Goal: Task Accomplishment & Management: Use online tool/utility

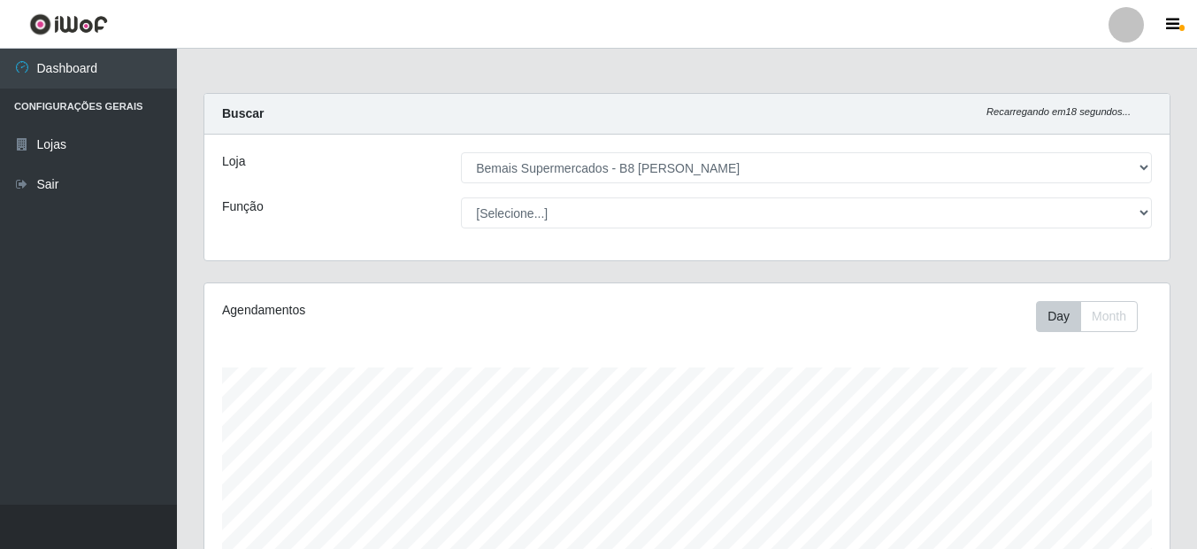
select select "413"
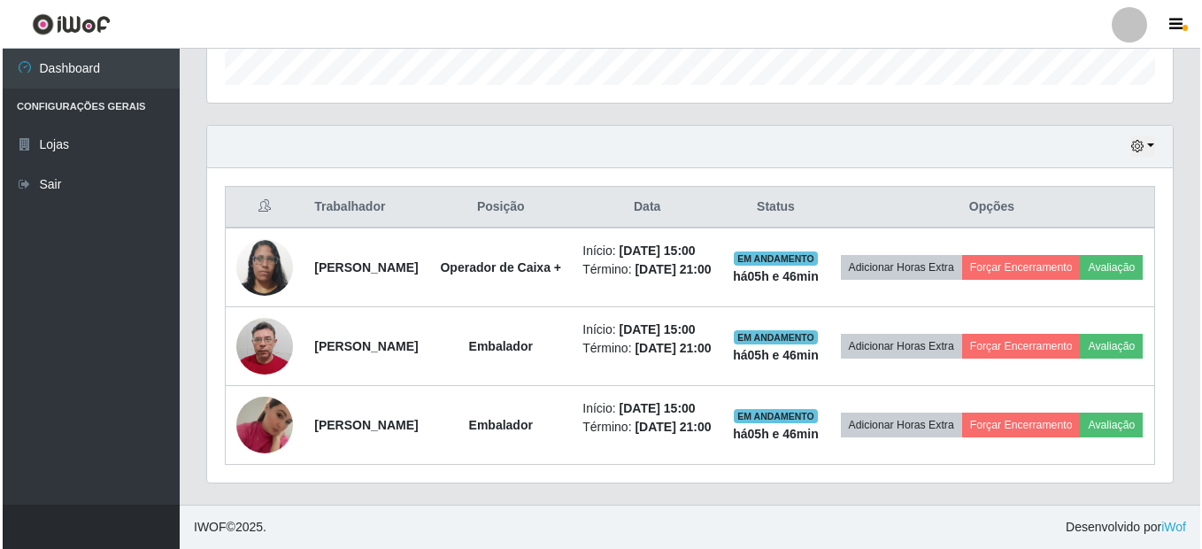
scroll to position [643, 0]
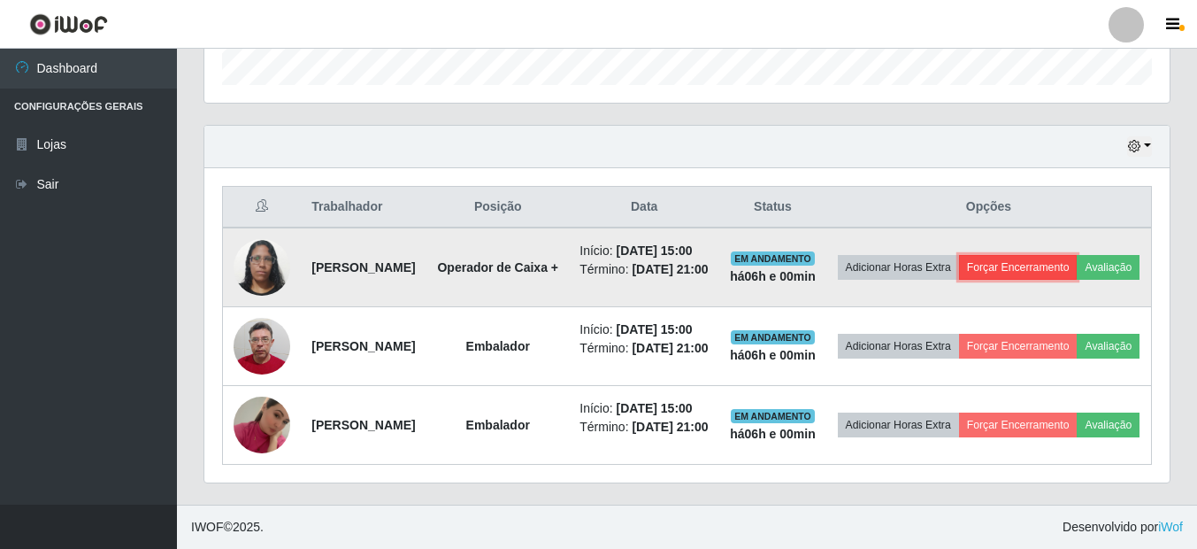
click at [1053, 255] on button "Forçar Encerramento" at bounding box center [1018, 267] width 119 height 25
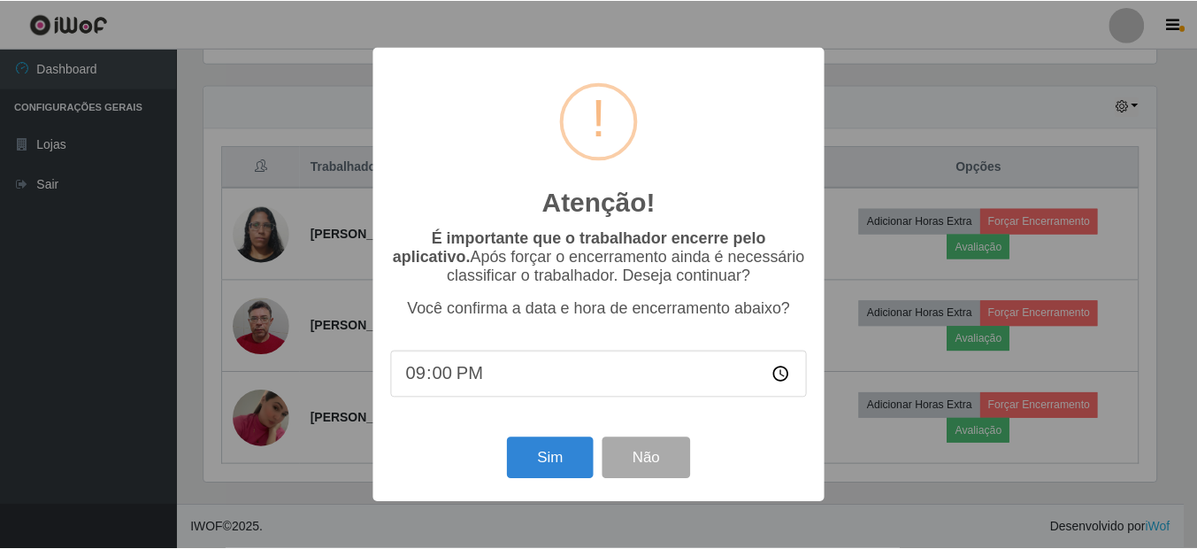
scroll to position [367, 957]
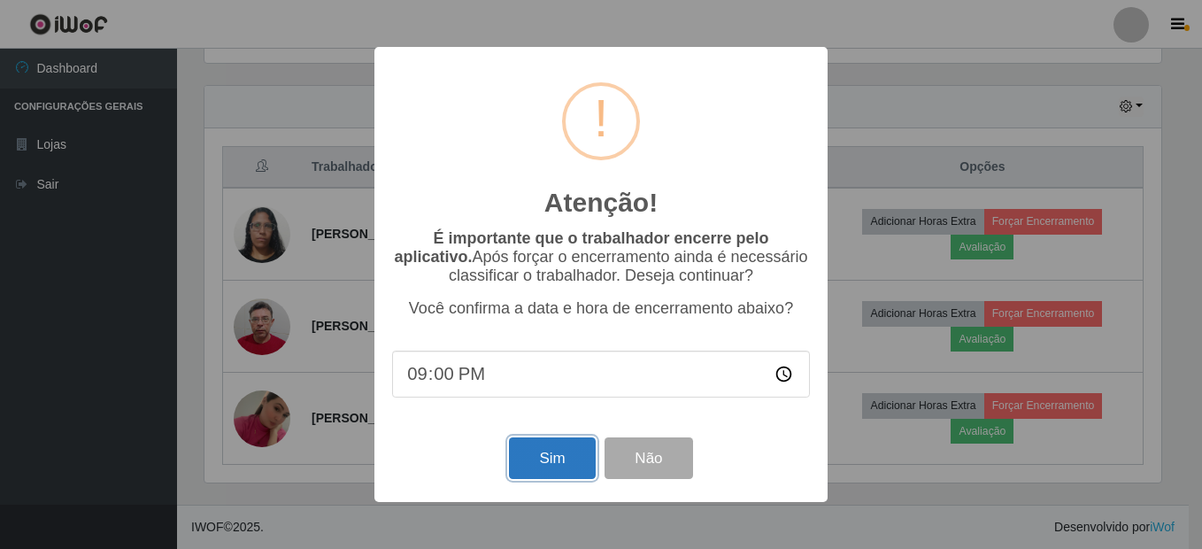
click at [530, 473] on button "Sim" at bounding box center [552, 458] width 86 height 42
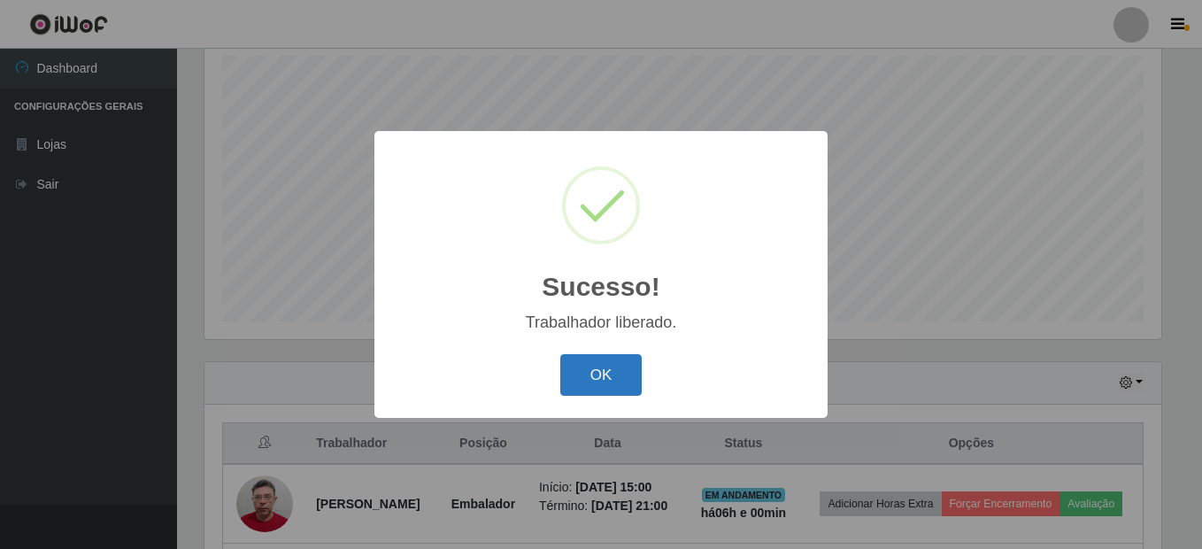
click at [576, 360] on button "OK" at bounding box center [601, 375] width 82 height 42
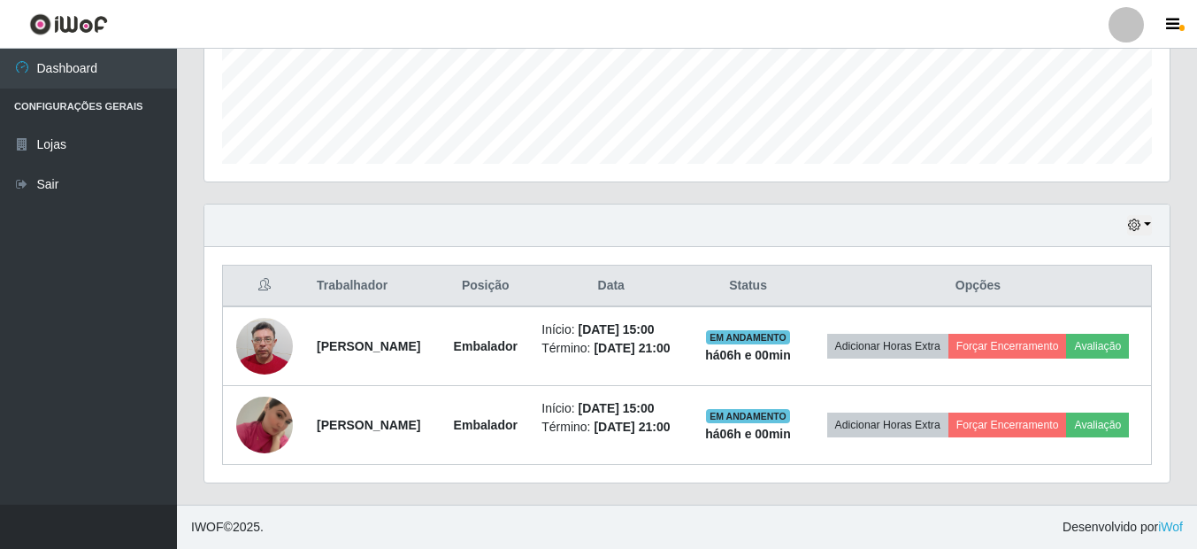
scroll to position [496, 0]
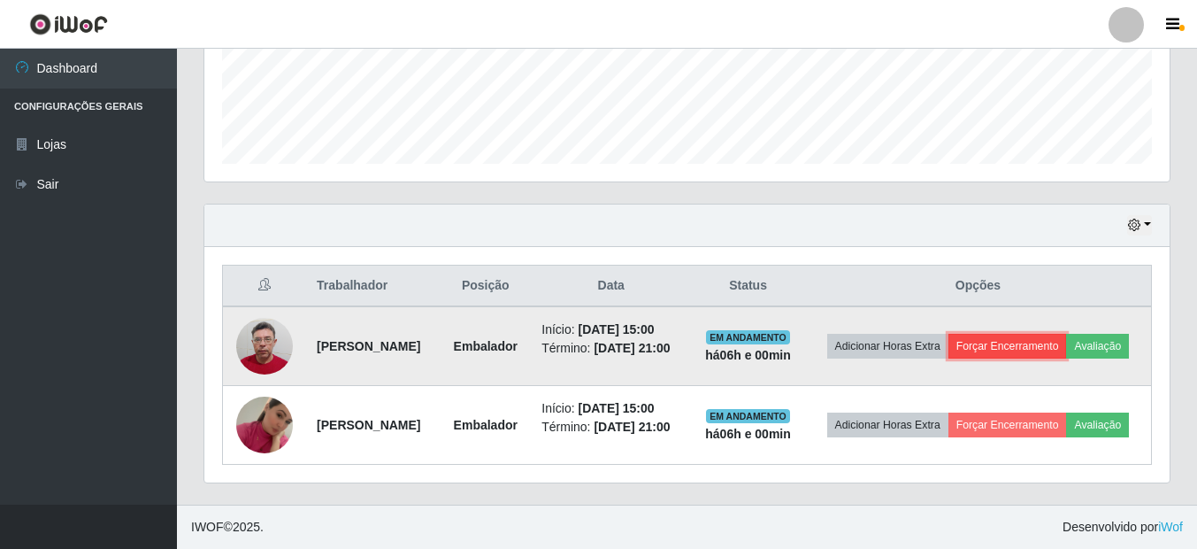
click at [1065, 334] on button "Forçar Encerramento" at bounding box center [1008, 346] width 119 height 25
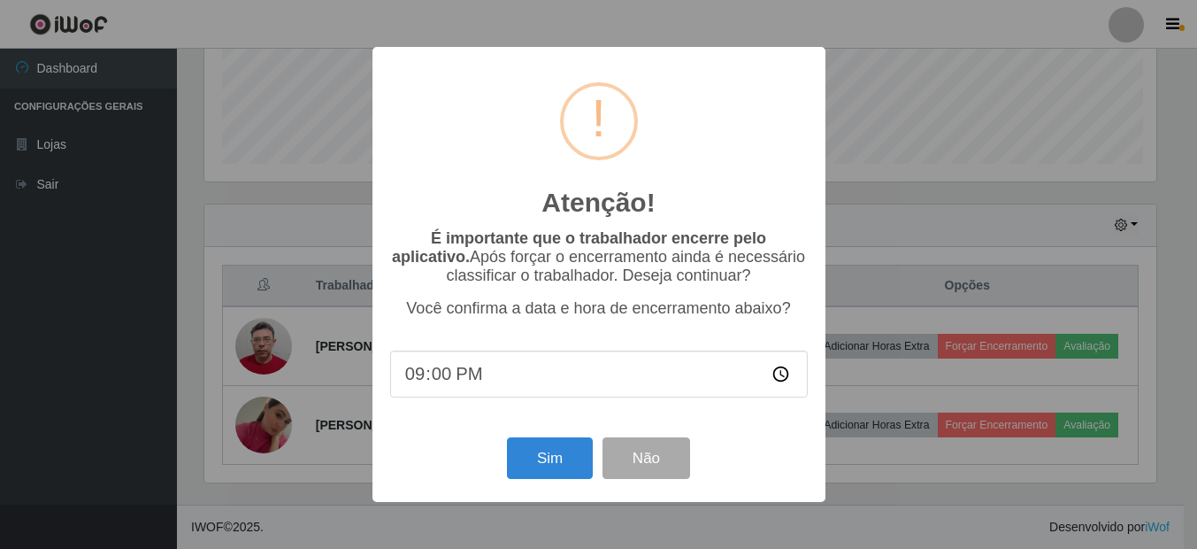
scroll to position [367, 957]
click at [556, 452] on button "Sim" at bounding box center [552, 458] width 86 height 42
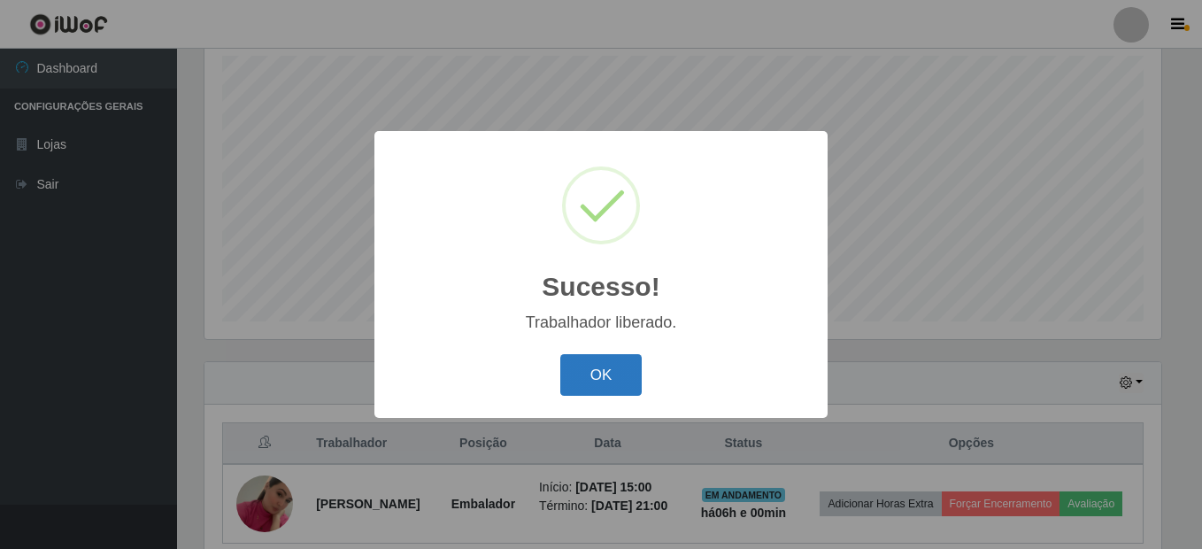
click at [618, 380] on button "OK" at bounding box center [601, 375] width 82 height 42
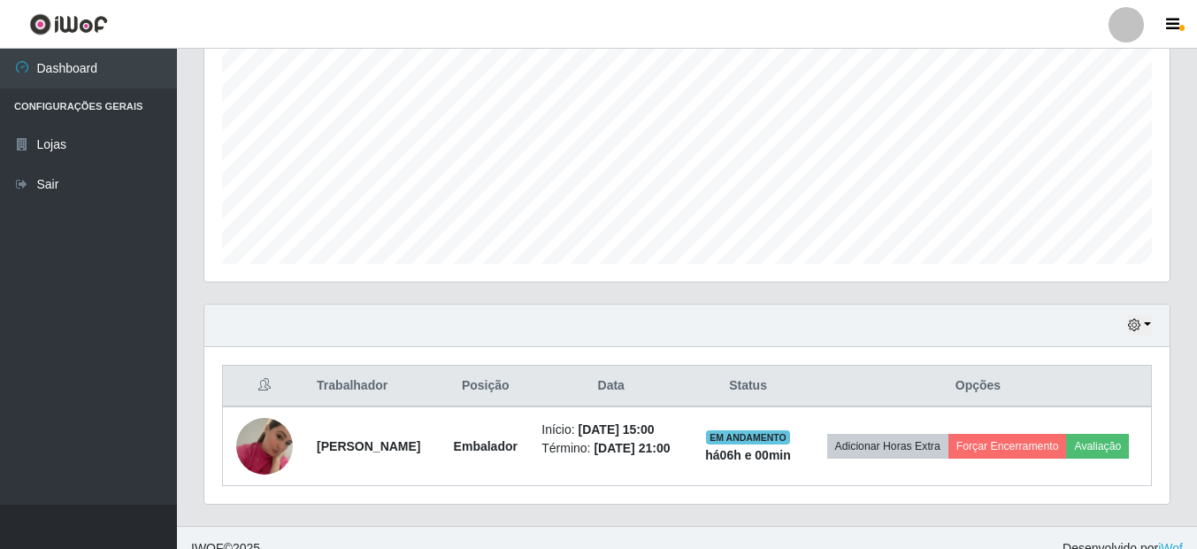
scroll to position [404, 0]
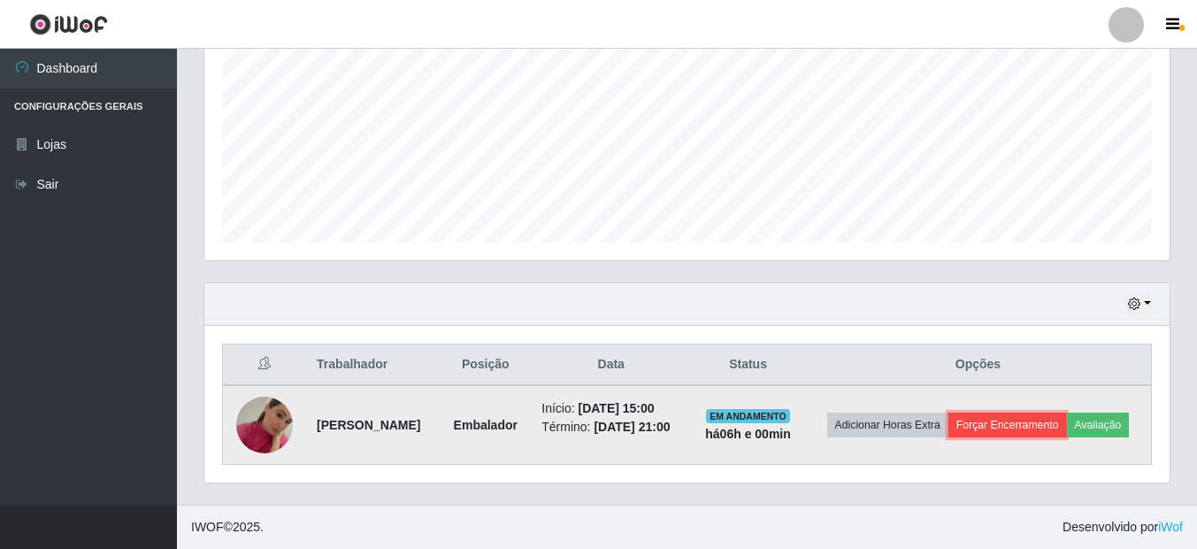
click at [1052, 412] on button "Forçar Encerramento" at bounding box center [1008, 424] width 119 height 25
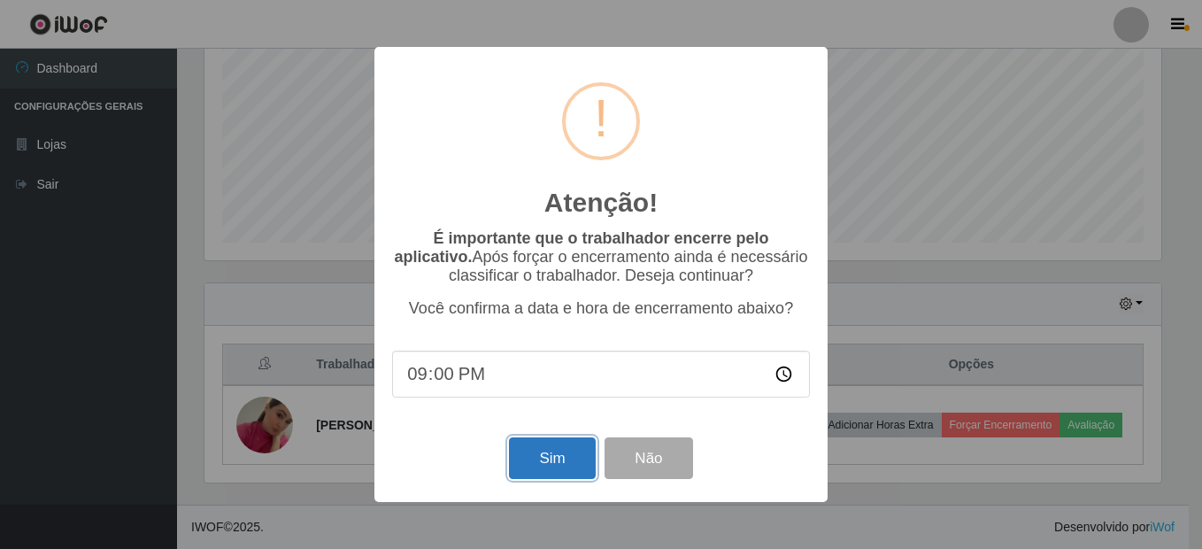
click at [513, 466] on button "Sim" at bounding box center [552, 458] width 86 height 42
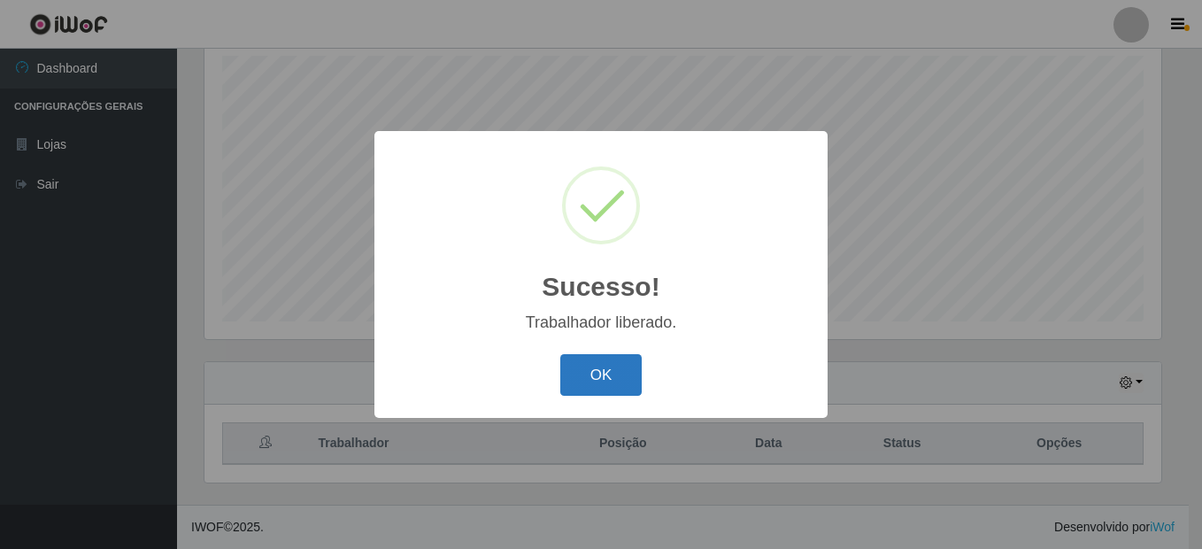
click at [605, 387] on button "OK" at bounding box center [601, 375] width 82 height 42
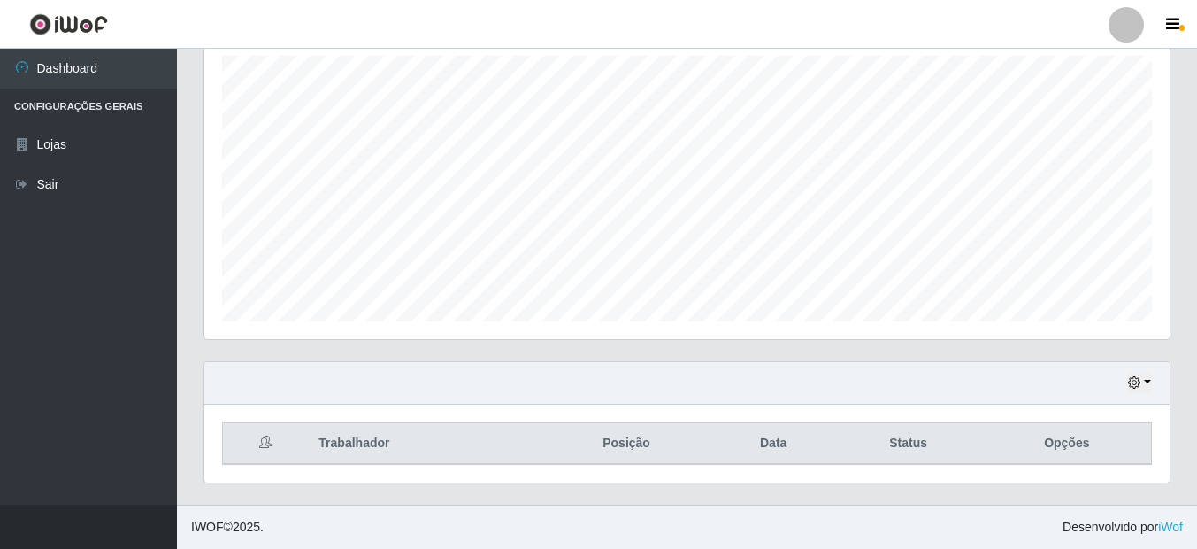
scroll to position [367, 966]
